Goal: Information Seeking & Learning: Learn about a topic

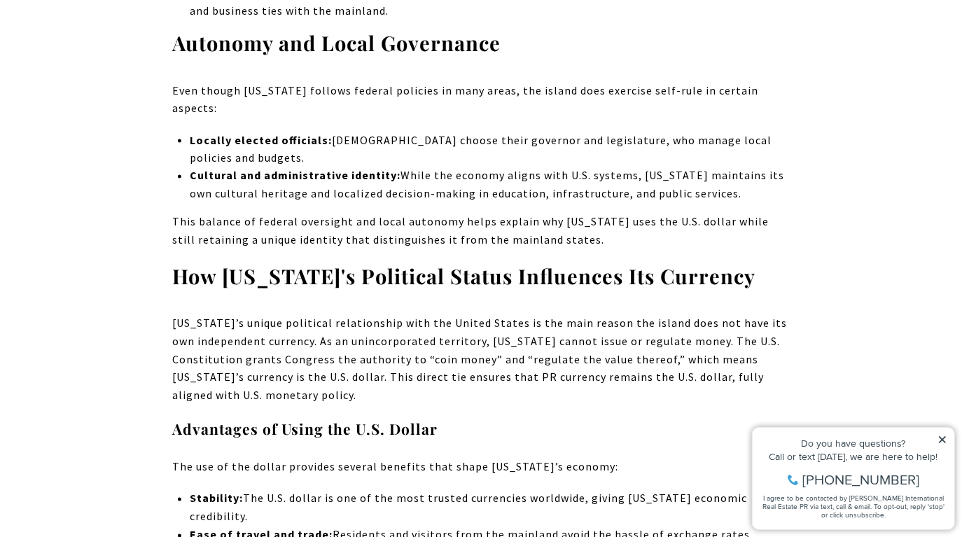
scroll to position [1951, 0]
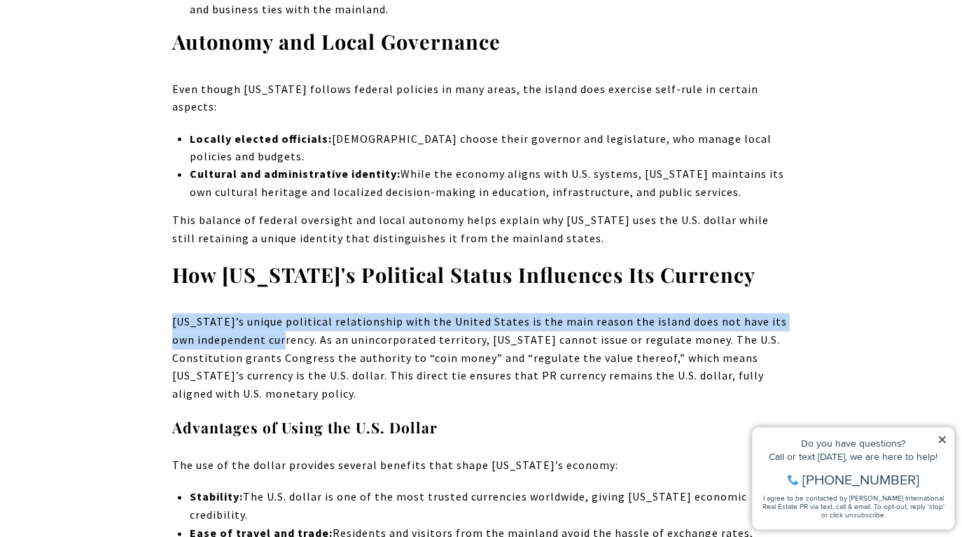
drag, startPoint x: 169, startPoint y: 244, endPoint x: 283, endPoint y: 258, distance: 115.1
click at [283, 314] on p "[US_STATE]’s unique political relationship with the United States is the main r…" at bounding box center [481, 359] width 618 height 90
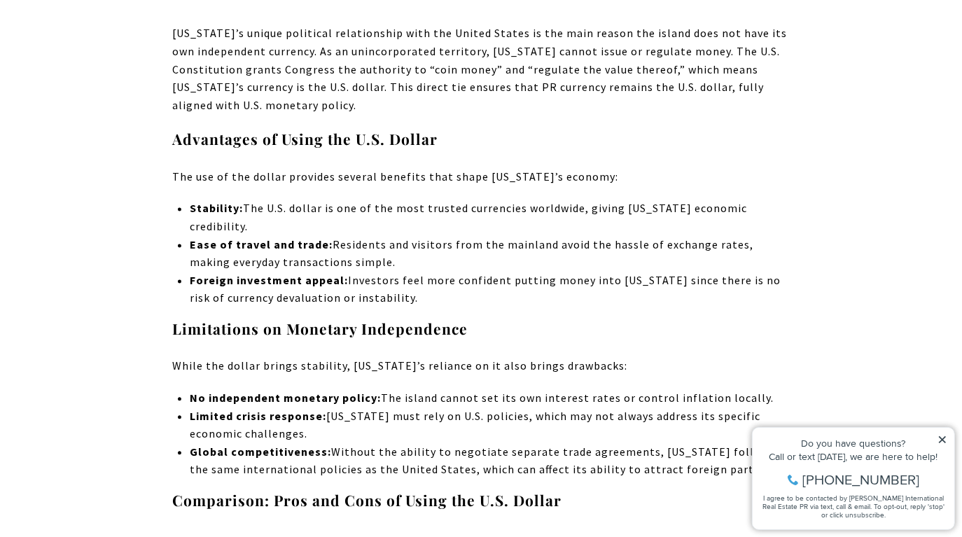
scroll to position [2242, 0]
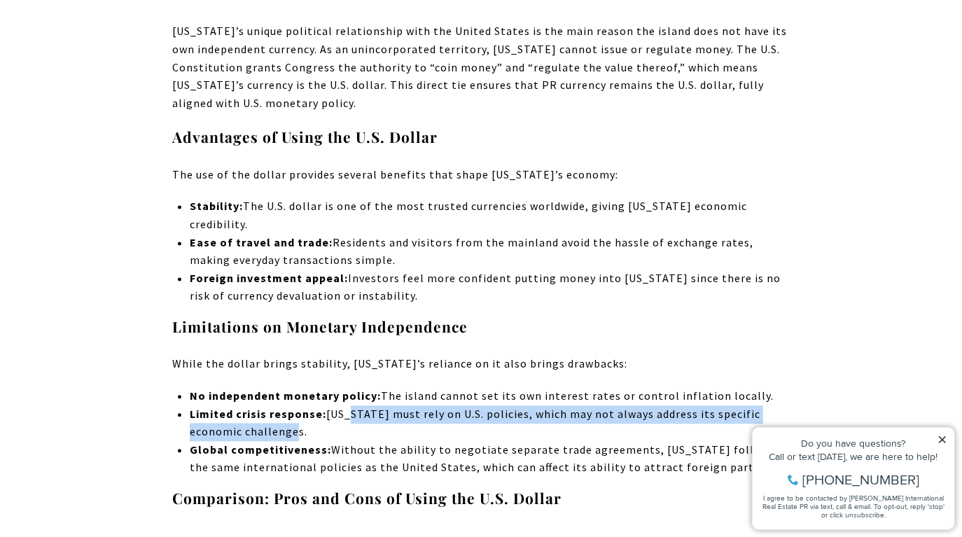
drag, startPoint x: 349, startPoint y: 337, endPoint x: 284, endPoint y: 354, distance: 67.2
click at [284, 405] on p "Limited crisis response: [US_STATE] must rely on U.S. policies, which may not a…" at bounding box center [490, 423] width 600 height 36
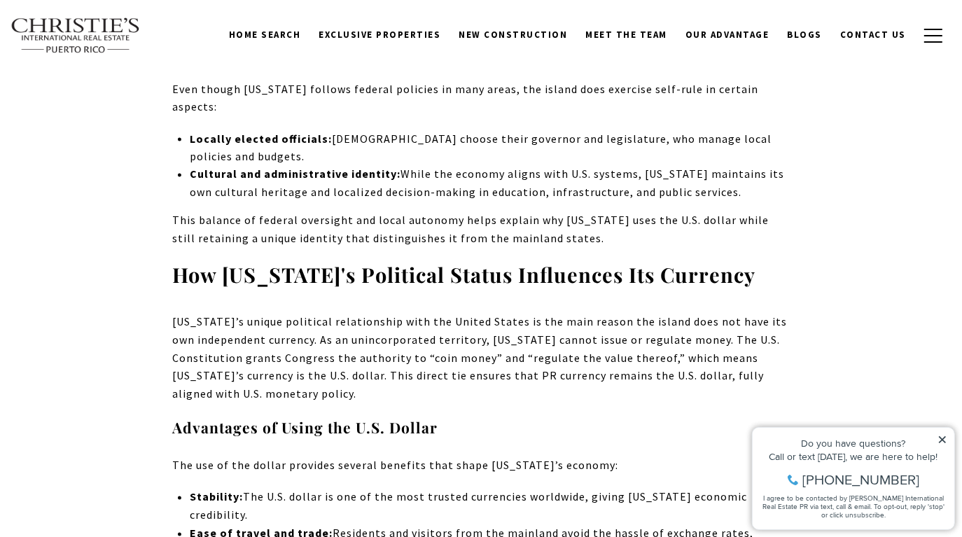
scroll to position [1946, 0]
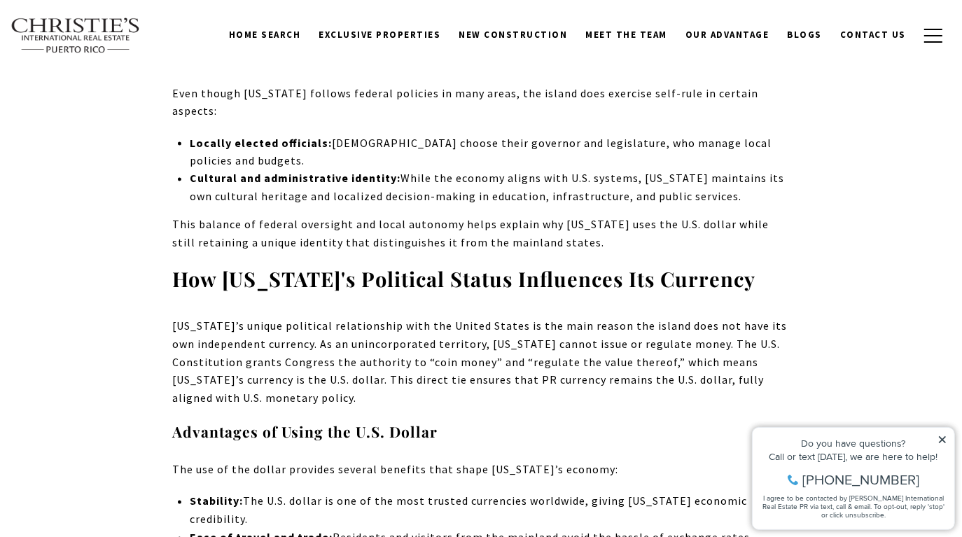
drag, startPoint x: 189, startPoint y: 247, endPoint x: 345, endPoint y: 244, distance: 156.2
click at [343, 318] on p "[US_STATE]’s unique political relationship with the United States is the main r…" at bounding box center [481, 363] width 618 height 90
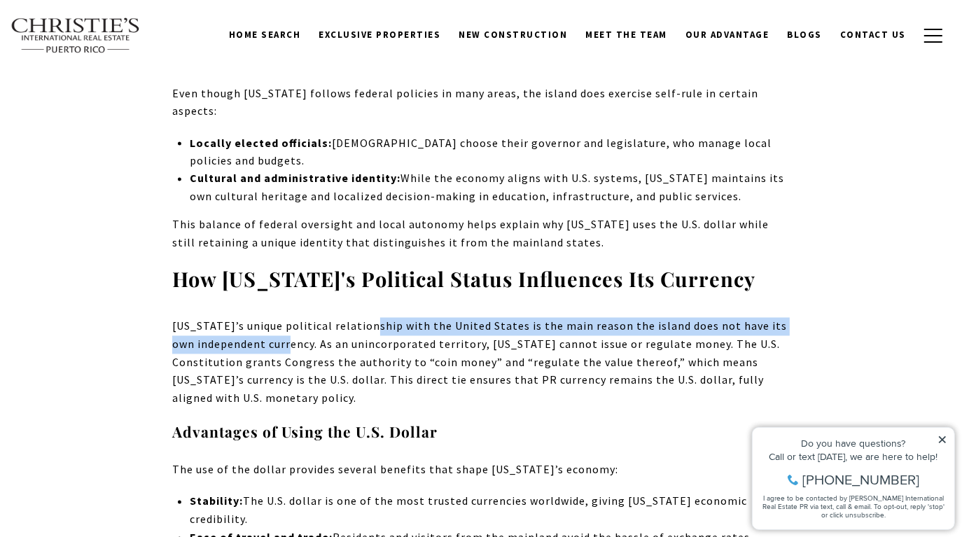
drag, startPoint x: 365, startPoint y: 245, endPoint x: 286, endPoint y: 263, distance: 81.7
click at [286, 318] on p "[US_STATE]’s unique political relationship with the United States is the main r…" at bounding box center [481, 363] width 618 height 90
drag, startPoint x: 286, startPoint y: 263, endPoint x: 303, endPoint y: 238, distance: 30.1
click at [303, 318] on p "[US_STATE]’s unique political relationship with the United States is the main r…" at bounding box center [481, 363] width 618 height 90
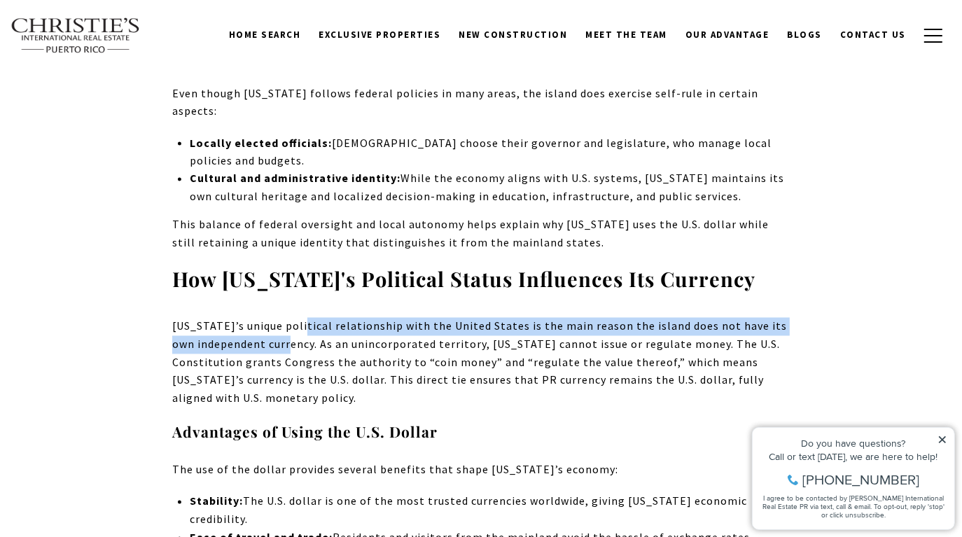
click at [303, 318] on p "[US_STATE]’s unique political relationship with the United States is the main r…" at bounding box center [481, 363] width 618 height 90
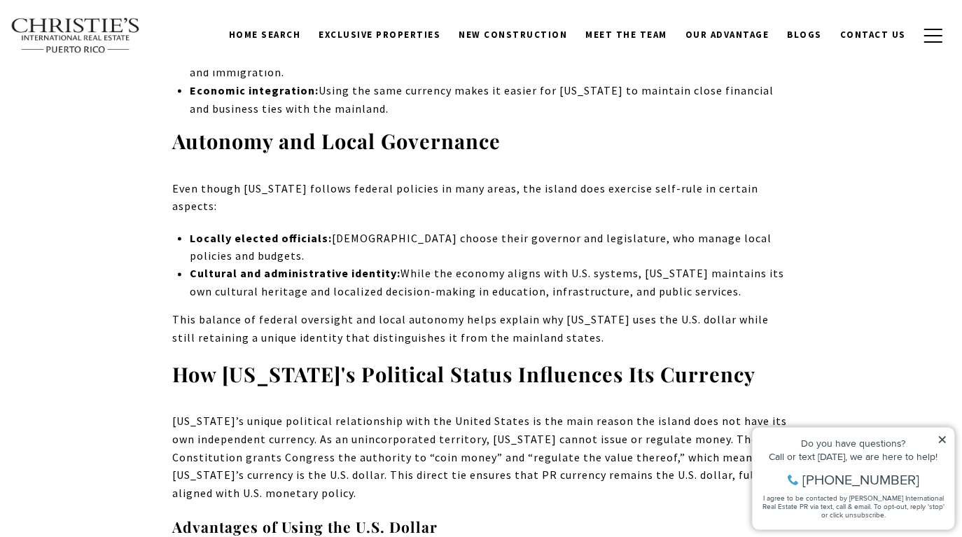
scroll to position [1849, 0]
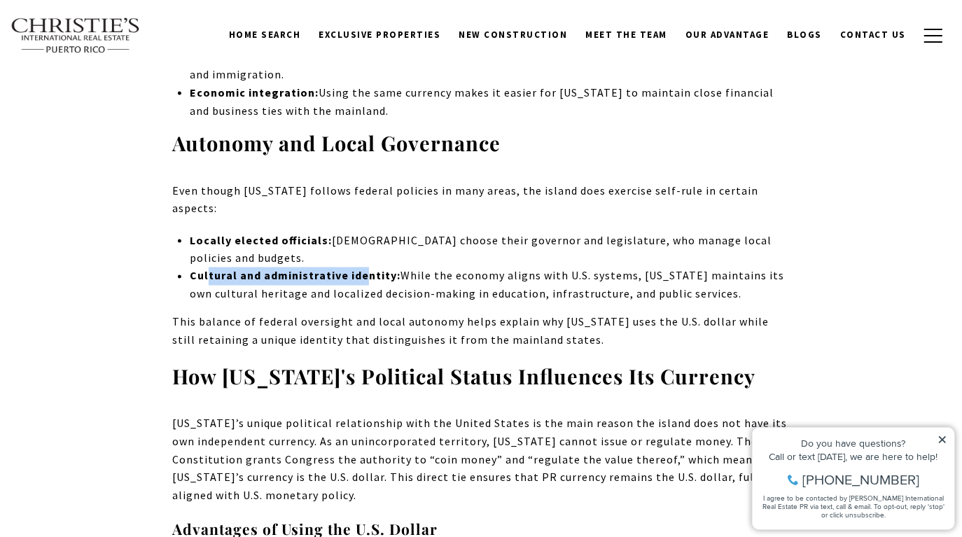
drag, startPoint x: 210, startPoint y: 197, endPoint x: 368, endPoint y: 192, distance: 158.3
click at [368, 269] on strong "Cultural and administrative identity:" at bounding box center [295, 276] width 211 height 14
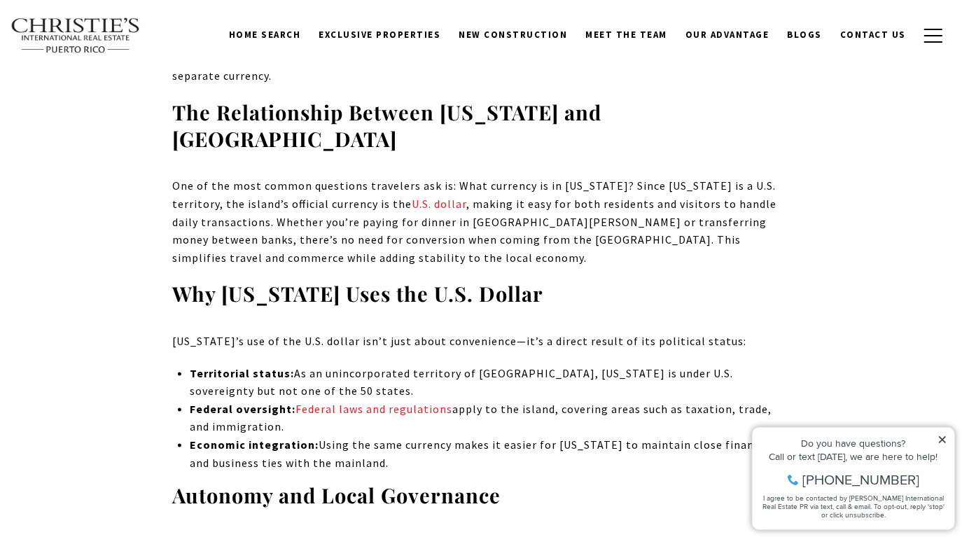
scroll to position [1491, 0]
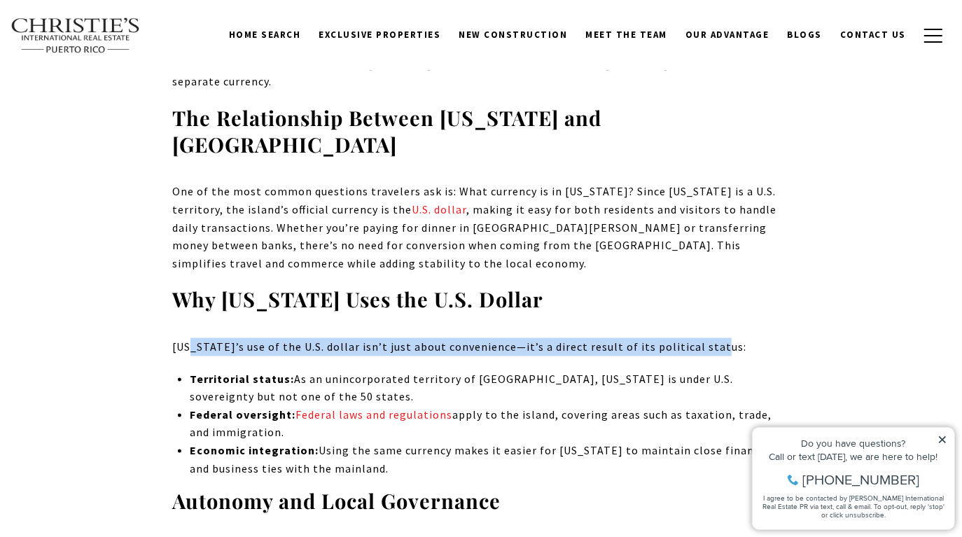
drag, startPoint x: 190, startPoint y: 291, endPoint x: 707, endPoint y: 290, distance: 516.7
click at [707, 338] on p "[US_STATE]’s use of the U.S. dollar isn’t just about convenience—it’s a direct …" at bounding box center [481, 347] width 618 height 18
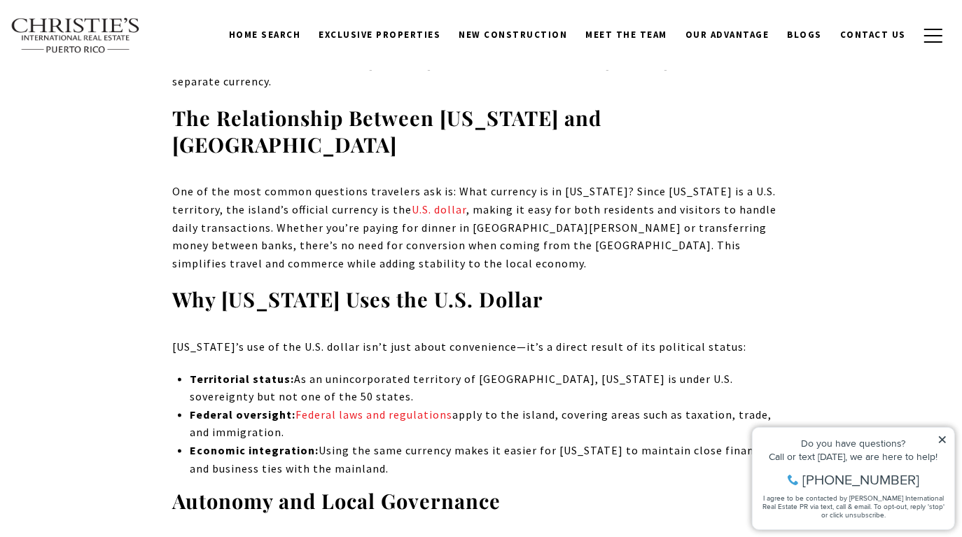
drag, startPoint x: 216, startPoint y: 314, endPoint x: 298, endPoint y: 335, distance: 85.2
click at [298, 370] on p "Territorial status: As an unincorporated territory of [GEOGRAPHIC_DATA], [US_ST…" at bounding box center [490, 388] width 600 height 36
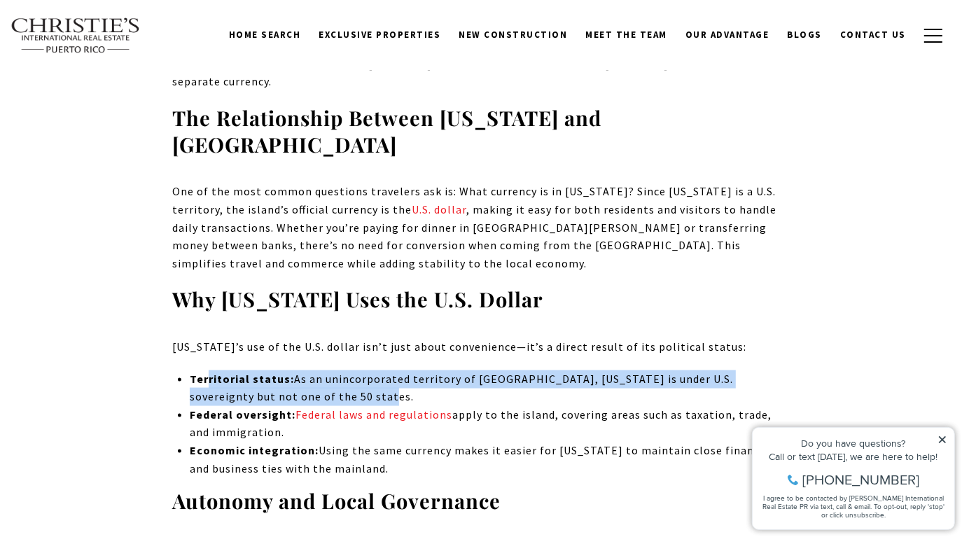
drag, startPoint x: 301, startPoint y: 340, endPoint x: 209, endPoint y: 318, distance: 94.9
click at [209, 370] on p "Territorial status: As an unincorporated territory of [GEOGRAPHIC_DATA], [US_ST…" at bounding box center [490, 388] width 600 height 36
click at [209, 372] on strong "Territorial status:" at bounding box center [242, 379] width 104 height 14
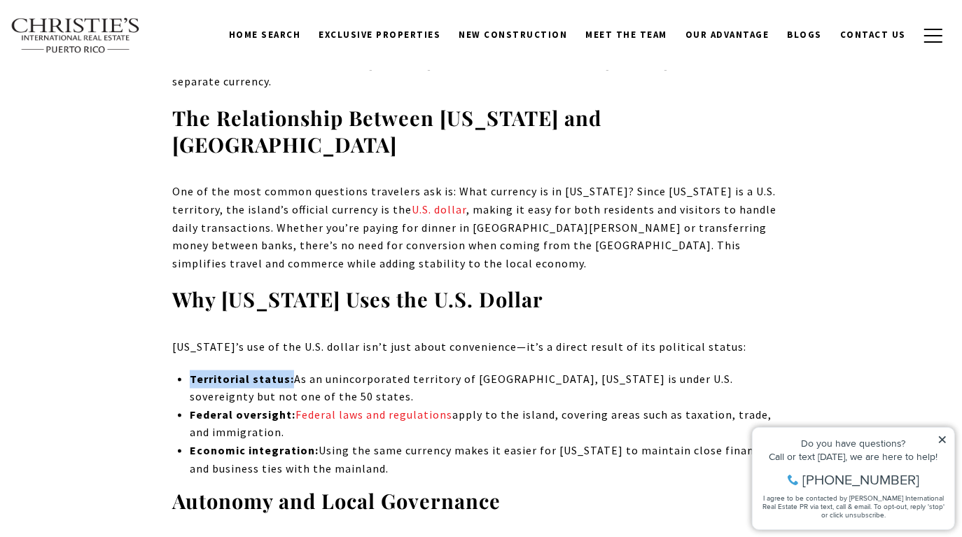
drag, startPoint x: 186, startPoint y: 319, endPoint x: 288, endPoint y: 316, distance: 102.3
